Goal: Information Seeking & Learning: Learn about a topic

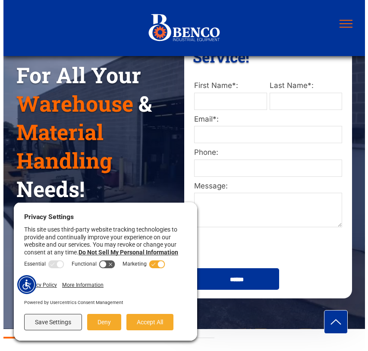
scroll to position [151, 0]
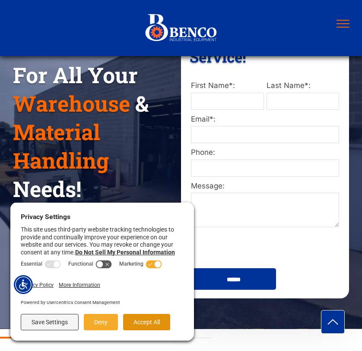
click at [135, 325] on button "Accept All" at bounding box center [146, 322] width 47 height 16
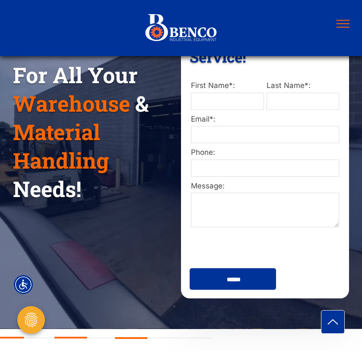
click at [339, 23] on button "menu" at bounding box center [343, 24] width 22 height 22
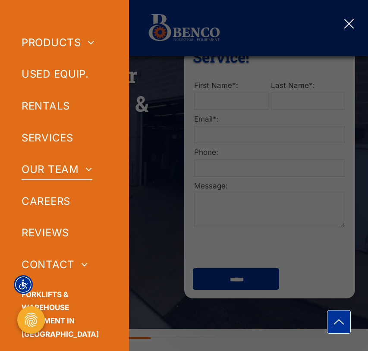
scroll to position [16, 0]
click at [91, 172] on span at bounding box center [85, 169] width 13 height 10
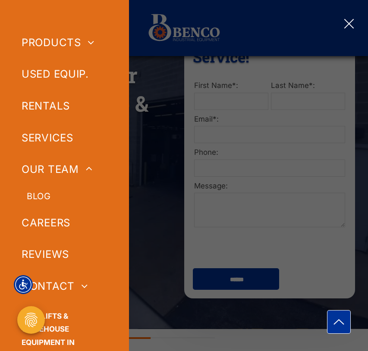
click at [32, 199] on span "BLOG" at bounding box center [39, 196] width 24 height 13
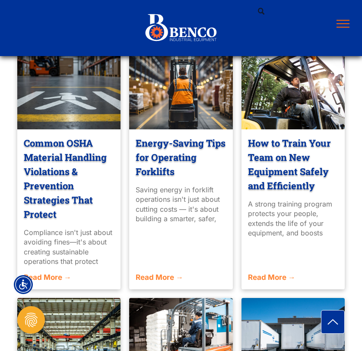
scroll to position [351, 0]
